Goal: Transaction & Acquisition: Purchase product/service

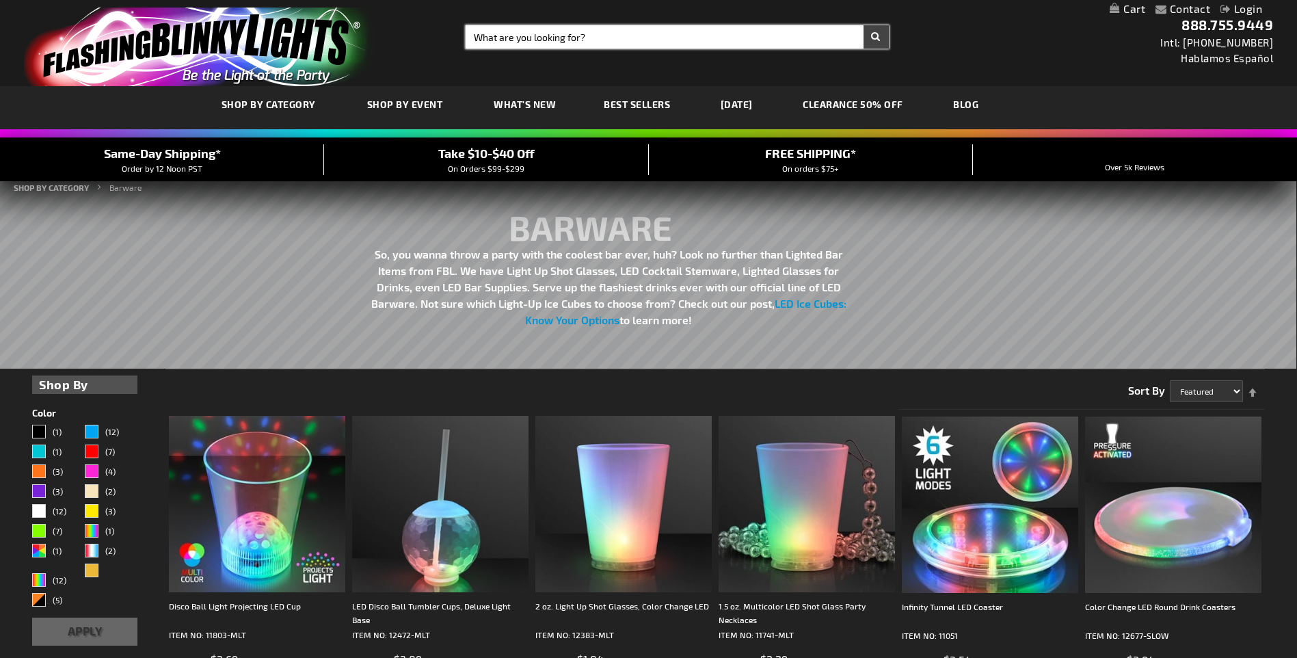
click at [702, 33] on input "Search" at bounding box center [677, 36] width 422 height 23
type input "spinner"
click at [863, 25] on button "Search" at bounding box center [875, 36] width 25 height 23
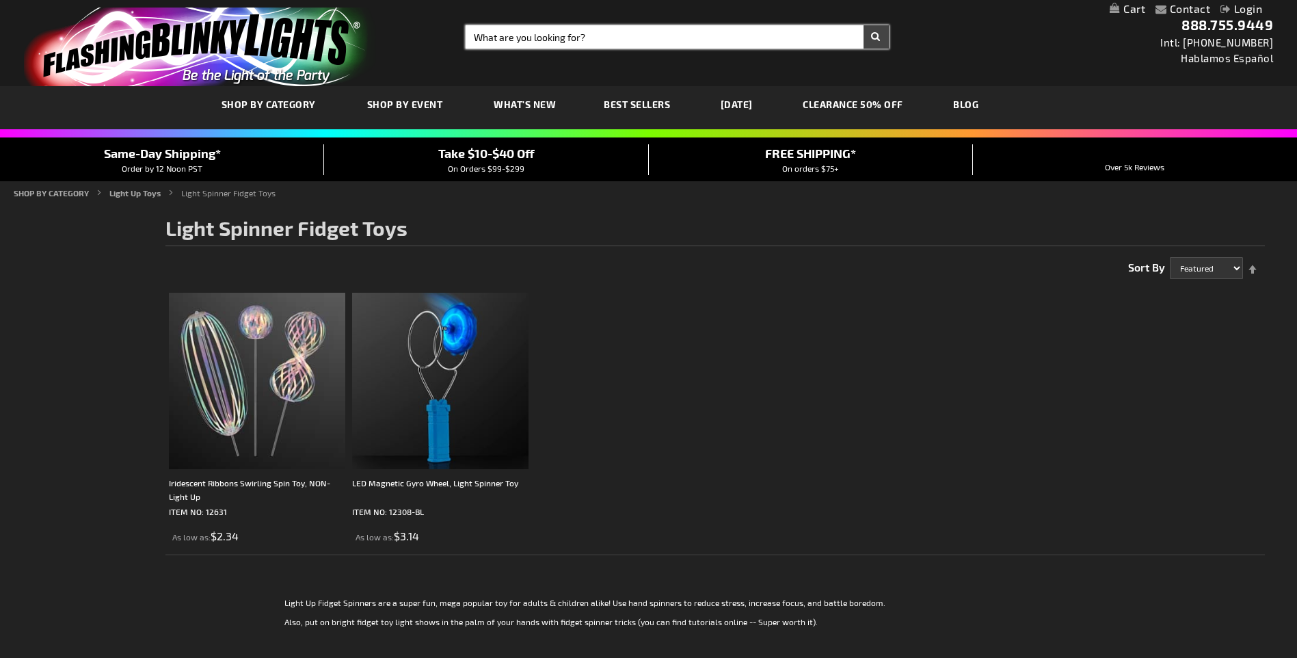
click at [589, 31] on input "Search" at bounding box center [677, 36] width 422 height 23
type input "light spinner"
click at [863, 25] on button "Search" at bounding box center [875, 36] width 25 height 23
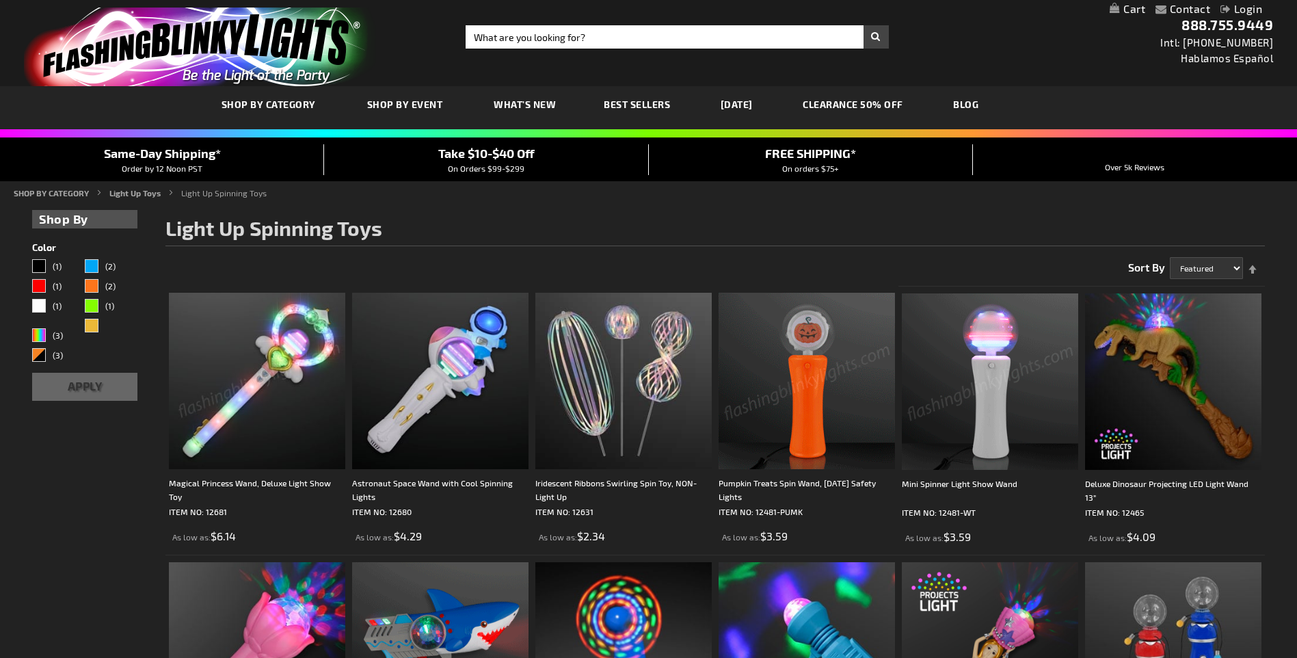
click at [956, 402] on img at bounding box center [990, 381] width 176 height 176
